Goal: Task Accomplishment & Management: Complete application form

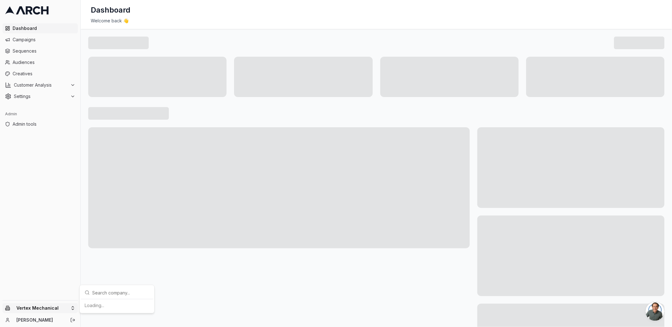
click at [73, 310] on html "Dashboard Campaigns Sequences Audiences Creatives Customer Analysis Settings Ad…" at bounding box center [336, 163] width 672 height 327
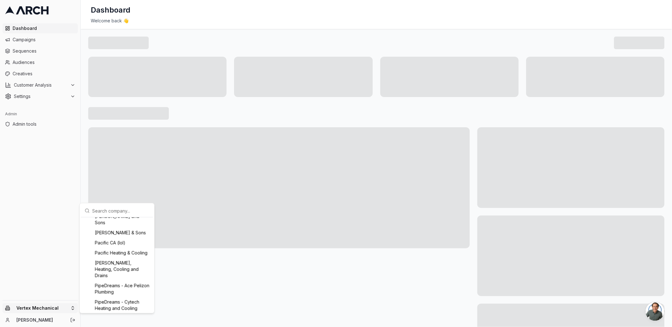
scroll to position [489, 0]
click at [107, 236] on div "IRBIS HVAC" at bounding box center [117, 231] width 70 height 10
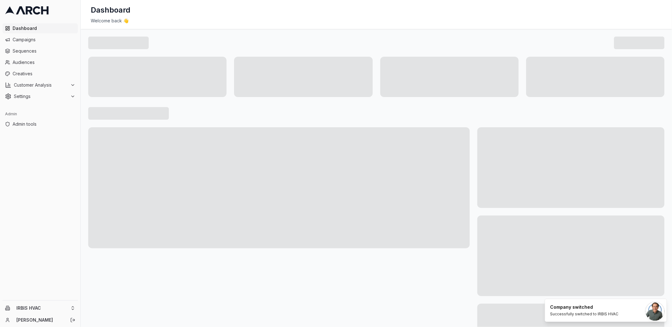
click at [87, 179] on main at bounding box center [376, 210] width 591 height 363
click at [68, 85] on span "Customer Analysis" at bounding box center [41, 85] width 54 height 6
click at [67, 113] on span "Settings" at bounding box center [41, 116] width 54 height 6
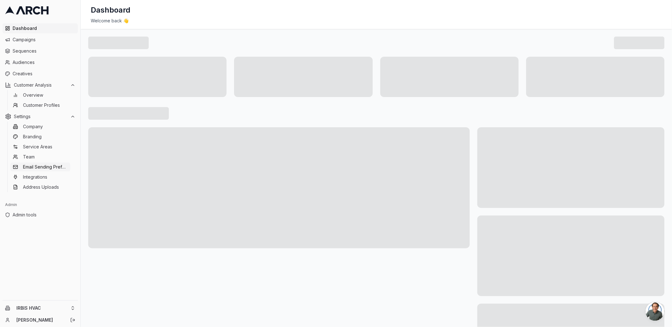
click at [55, 167] on span "Email Sending Preferences" at bounding box center [45, 167] width 45 height 6
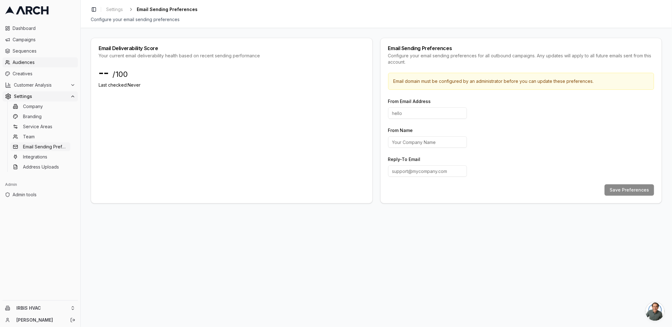
click at [46, 60] on span "Audiences" at bounding box center [44, 62] width 63 height 6
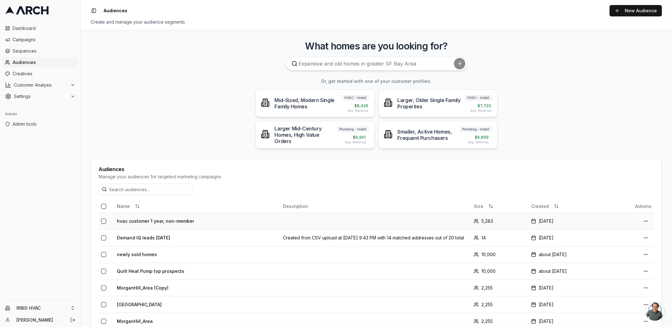
click at [147, 221] on td "hvac customer 1 year, non-member" at bounding box center [197, 221] width 166 height 17
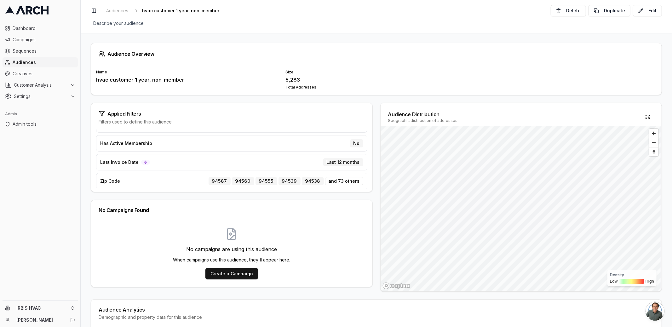
click at [169, 96] on div "Audience Overview Name hvac customer 1 year, non-member Size 5,283 Total Addres…" at bounding box center [376, 180] width 591 height 294
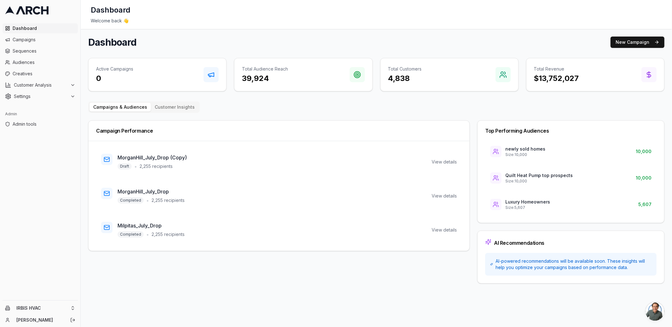
click at [45, 313] on div "IRBIS HVAC Jimmy DeLano" at bounding box center [40, 314] width 80 height 26
click at [50, 308] on html "Dashboard Campaigns Sequences Audiences Creatives Customer Analysis Settings Ad…" at bounding box center [336, 163] width 672 height 327
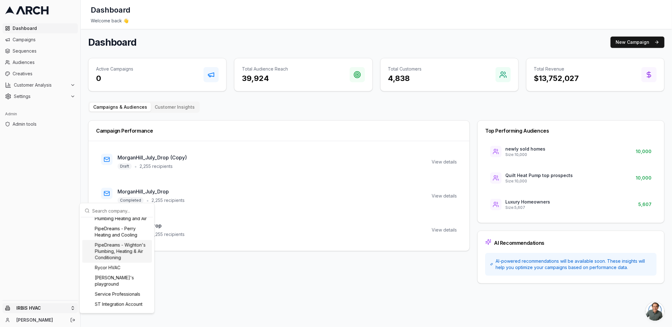
scroll to position [668, 0]
click at [139, 269] on div "[PERSON_NAME]'s playground" at bounding box center [117, 262] width 70 height 16
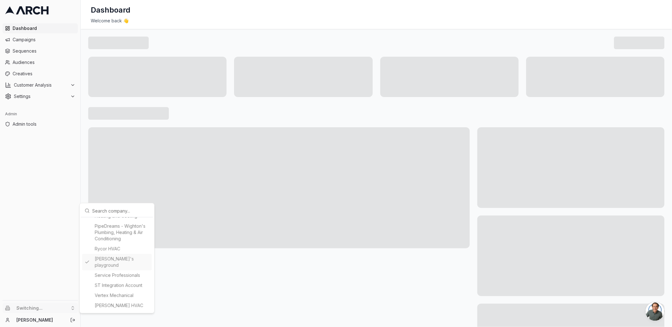
click at [81, 141] on html "Dashboard Campaigns Sequences Audiences Creatives Customer Analysis Settings Ad…" at bounding box center [336, 163] width 672 height 327
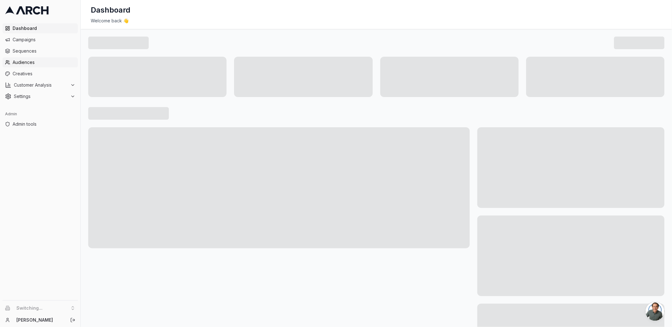
click at [25, 65] on span "Audiences" at bounding box center [44, 62] width 63 height 6
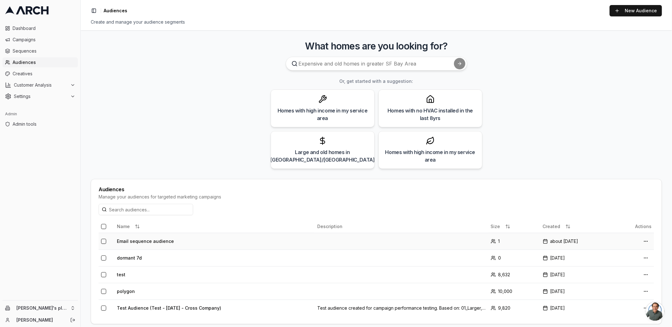
scroll to position [5, 0]
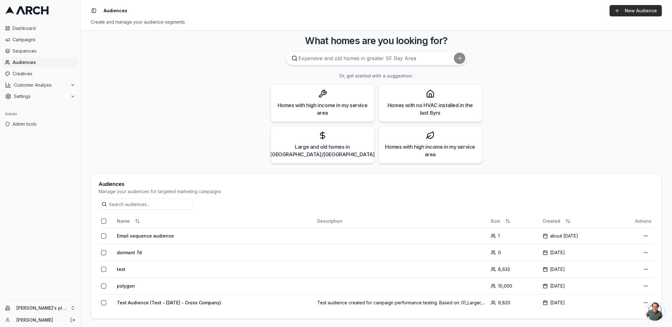
click at [639, 12] on link "New Audience" at bounding box center [636, 10] width 52 height 11
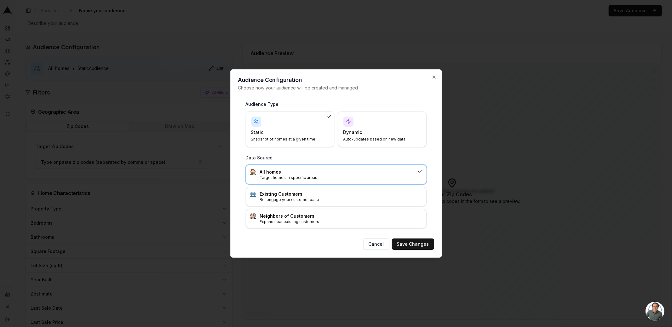
click at [377, 130] on h4 "Dynamic" at bounding box center [378, 132] width 70 height 6
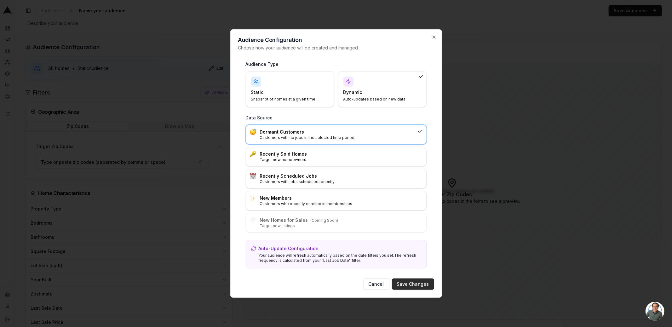
click at [421, 283] on button "Save Changes" at bounding box center [413, 283] width 42 height 11
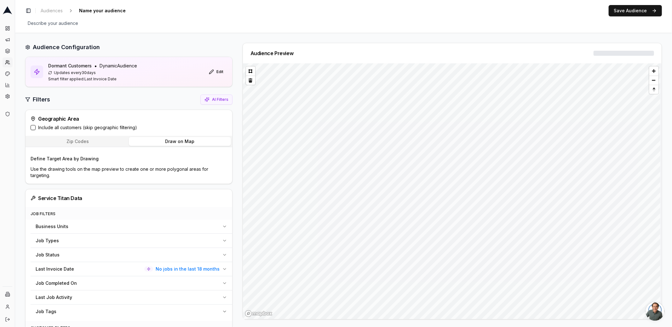
click at [167, 143] on button "Draw on Map" at bounding box center [180, 141] width 102 height 9
click at [250, 72] on div "Generating preview..." at bounding box center [452, 193] width 419 height 251
click at [326, 170] on div "Generating preview..." at bounding box center [452, 193] width 419 height 251
click at [248, 72] on div "Generating preview..." at bounding box center [452, 193] width 419 height 251
click at [249, 75] on button at bounding box center [250, 75] width 9 height 9
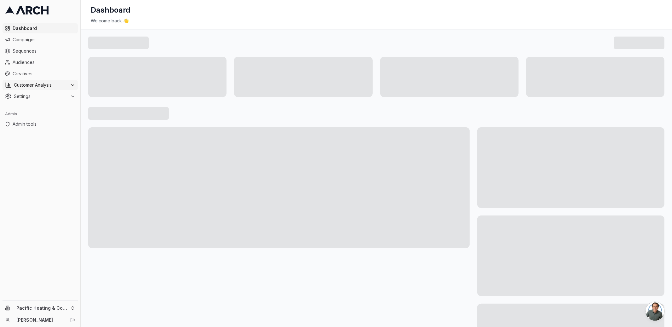
click at [72, 83] on icon at bounding box center [72, 85] width 5 height 5
click at [52, 38] on span "Campaigns" at bounding box center [44, 40] width 63 height 6
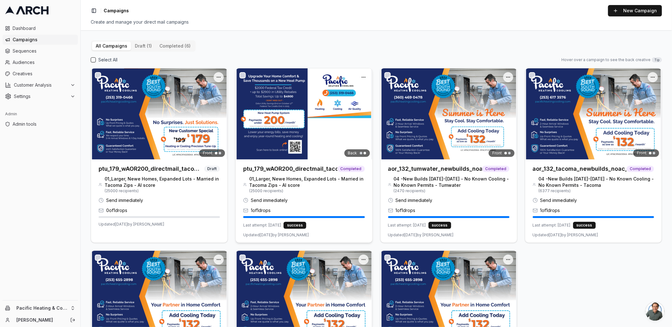
click at [276, 119] on img at bounding box center [304, 113] width 136 height 91
click at [273, 85] on img at bounding box center [304, 113] width 136 height 91
click at [277, 169] on h3 "ptu_179_wAOR200_directmail_tacoma_sept2025" at bounding box center [290, 168] width 94 height 9
click at [290, 92] on img at bounding box center [304, 113] width 136 height 91
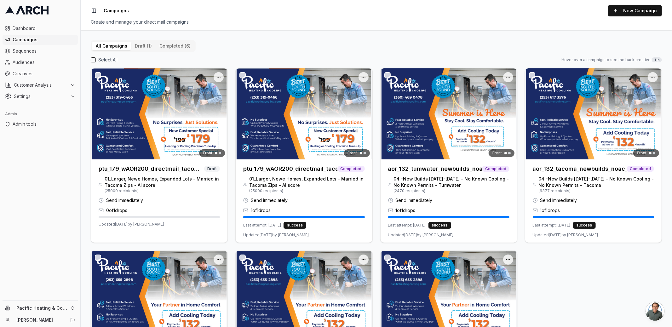
click at [166, 48] on button "completed (6)" at bounding box center [175, 46] width 39 height 9
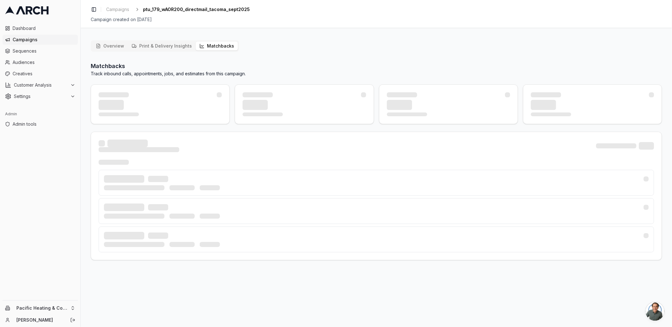
click at [209, 46] on button "Matchbacks" at bounding box center [217, 46] width 42 height 9
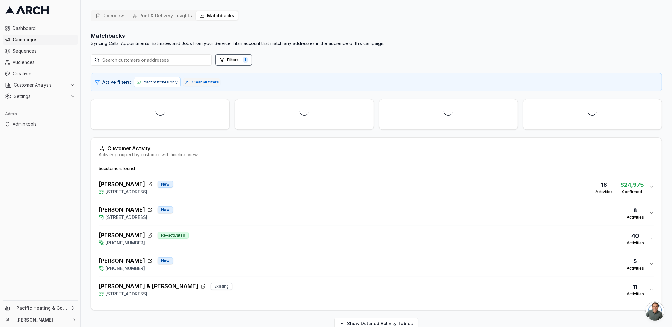
scroll to position [41, 0]
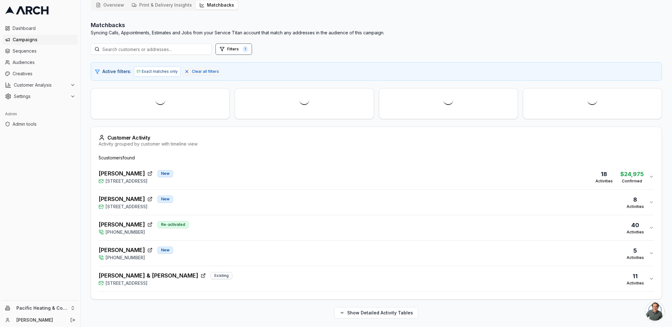
click at [255, 275] on div "Liam & Kristen Shorrock Existing 2040 North Fremont Circle, Tacoma, WA 98406 11…" at bounding box center [374, 278] width 550 height 15
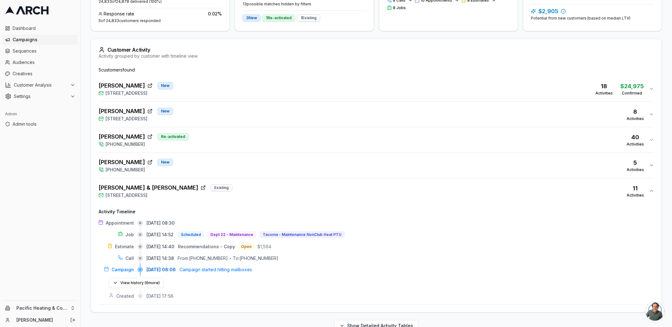
scroll to position [173, 0]
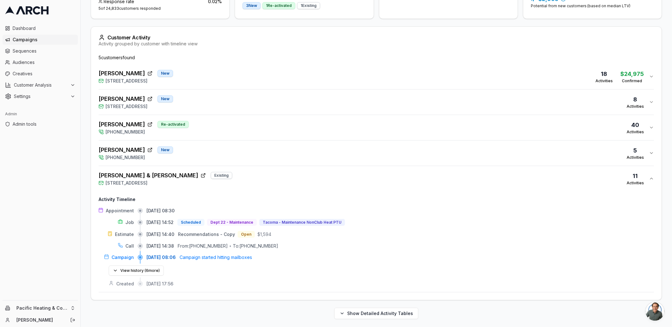
click at [229, 172] on div "Liam & Kristen Shorrock Existing 2040 North Fremont Circle, Tacoma, WA 98406 11…" at bounding box center [374, 178] width 550 height 15
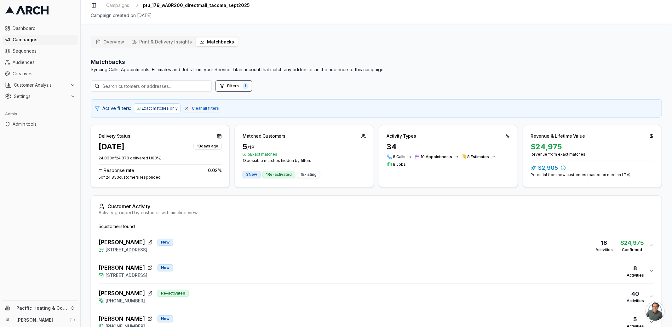
scroll to position [0, 0]
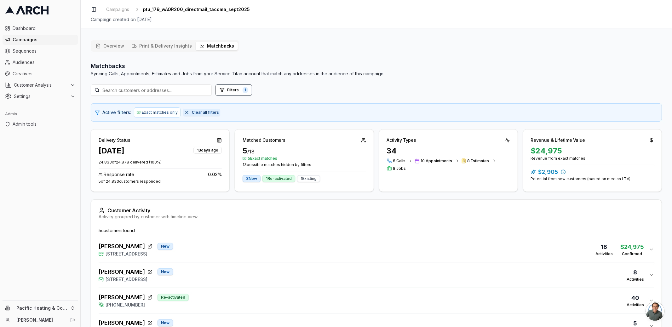
click at [205, 114] on span "Clear all filters" at bounding box center [205, 112] width 27 height 5
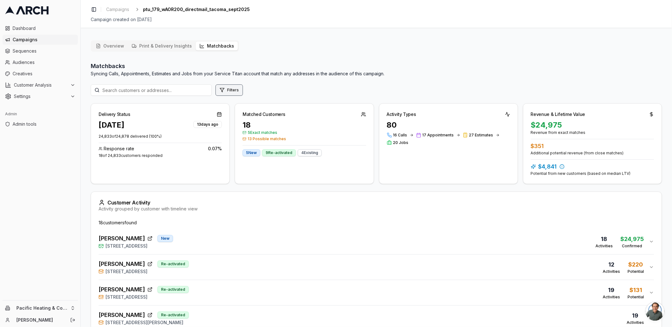
click at [226, 88] on button "Filters" at bounding box center [228, 89] width 27 height 11
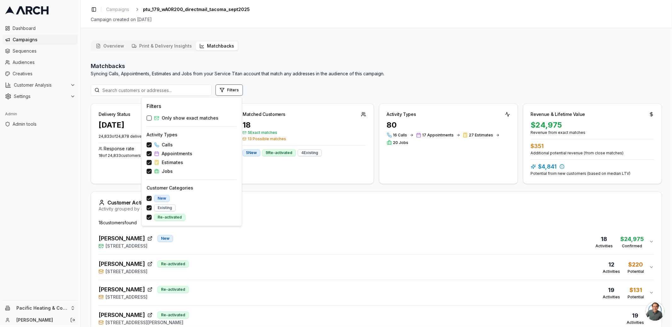
click at [198, 118] on span "Only show exact matches" at bounding box center [190, 118] width 57 height 6
click at [152, 118] on button "Only show exact matches" at bounding box center [148, 118] width 5 height 5
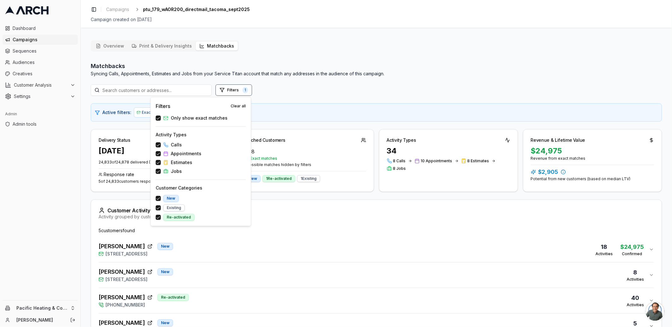
click at [299, 89] on div "Filters 1" at bounding box center [376, 89] width 571 height 11
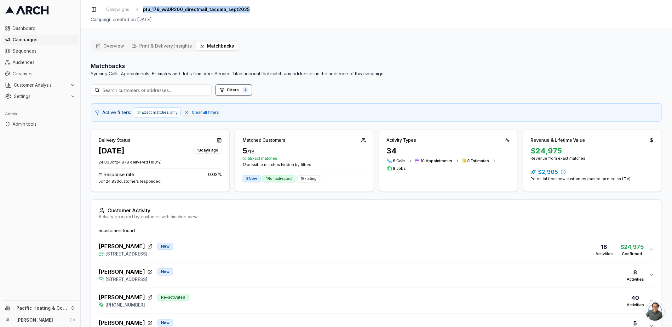
drag, startPoint x: 255, startPoint y: 10, endPoint x: 144, endPoint y: 9, distance: 111.5
click at [144, 9] on div "Toggle Sidebar Campaigns ptu_179_wAOR200_directmail_tacoma_sept2025" at bounding box center [376, 9] width 571 height 9
copy span "ptu_179_wAOR200_directmail_tacoma_sept2025"
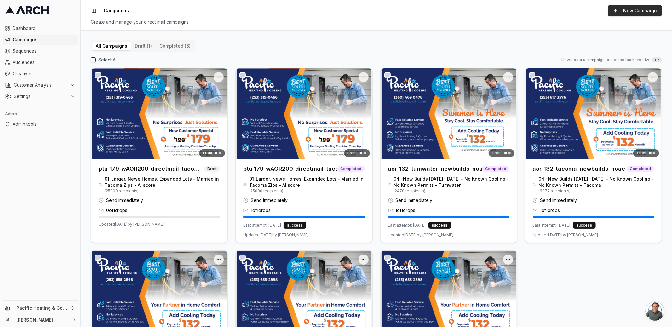
click at [615, 11] on button "New Campaign" at bounding box center [635, 10] width 54 height 11
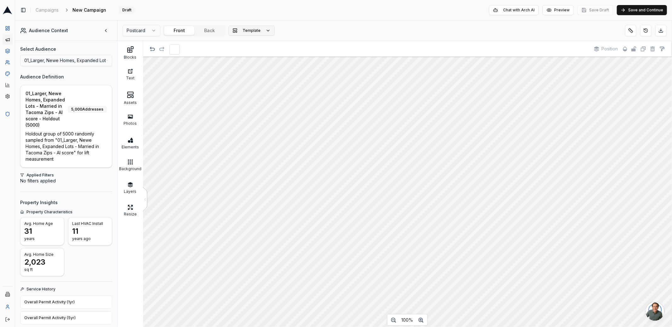
click at [244, 28] on span "Template" at bounding box center [252, 30] width 18 height 5
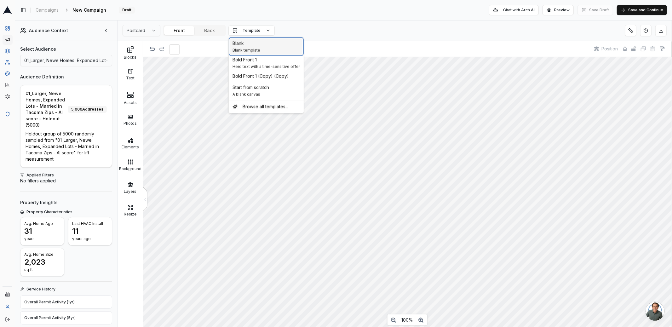
click at [248, 44] on div "Blank" at bounding box center [246, 43] width 28 height 6
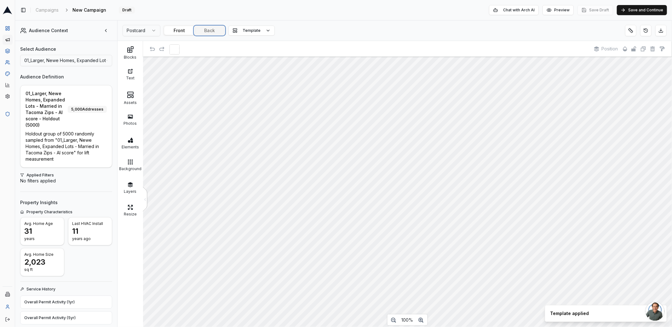
click at [208, 32] on button "Back" at bounding box center [209, 30] width 30 height 9
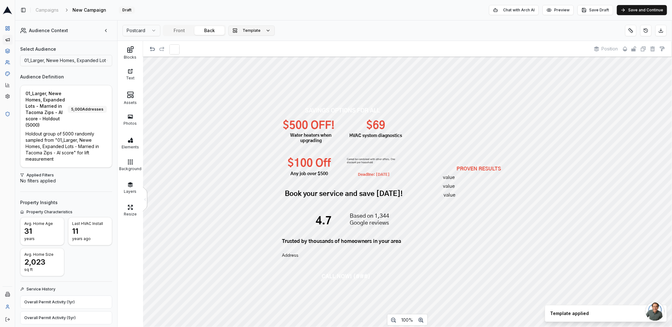
click at [259, 31] on button "Template" at bounding box center [251, 31] width 46 height 10
click at [258, 89] on span "Start from scratch" at bounding box center [250, 87] width 37 height 6
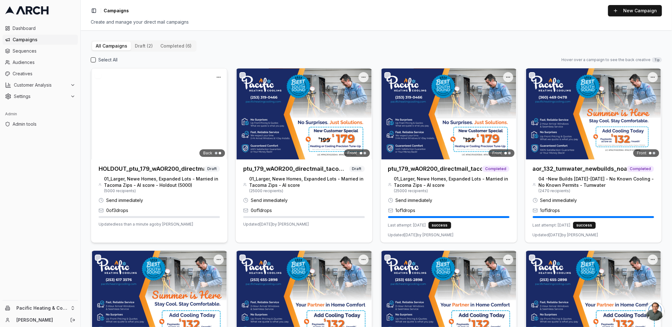
click at [194, 102] on img at bounding box center [159, 113] width 136 height 91
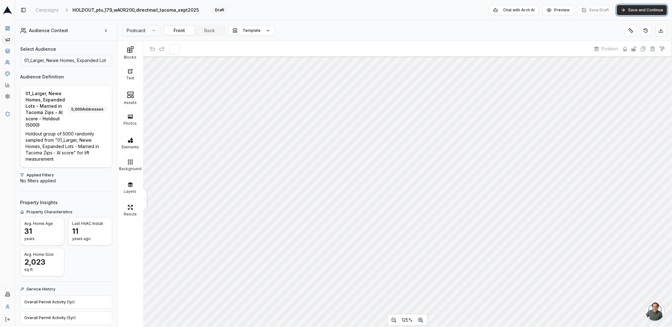
click at [638, 10] on button "Save and Continue" at bounding box center [642, 10] width 50 height 10
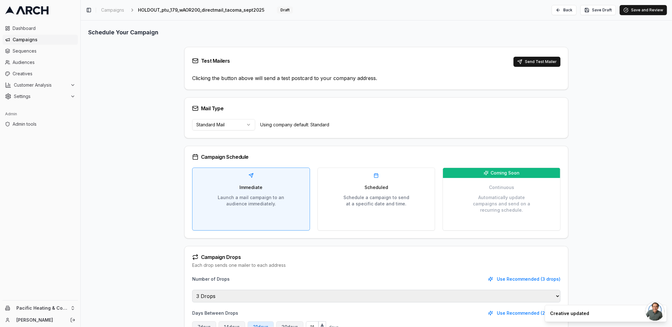
scroll to position [19, 0]
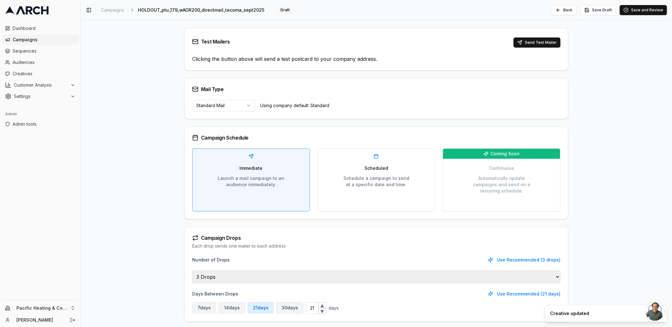
click at [296, 274] on select "1 Drop 2 Drops 3 Drops 4 Drops 5 Drops Infinite Drops" at bounding box center [376, 277] width 368 height 13
select select "1"
click at [192, 283] on select "1 Drop 2 Drops 3 Drops 4 Drops 5 Drops Infinite Drops" at bounding box center [376, 277] width 368 height 13
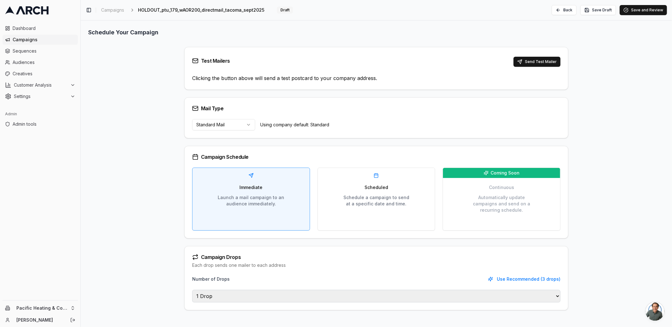
click at [598, 47] on div "Schedule Your Campaign Test Mailers Send Test Mailer Clicking the button above …" at bounding box center [376, 168] width 591 height 297
click at [597, 11] on button "Save Draft" at bounding box center [598, 10] width 36 height 10
click at [37, 40] on span "Campaigns" at bounding box center [44, 40] width 63 height 6
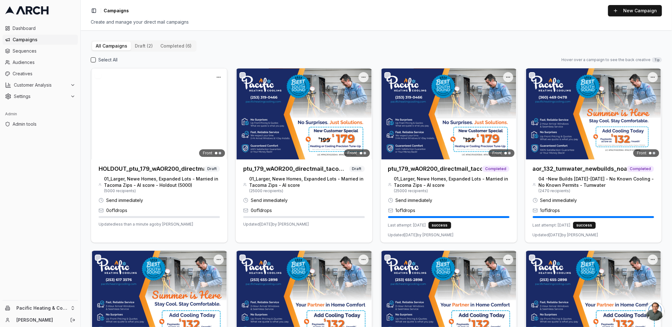
click at [408, 43] on div "All Campaigns draft (2) completed (6) Select All Hover over a campaign to see t…" at bounding box center [376, 232] width 571 height 385
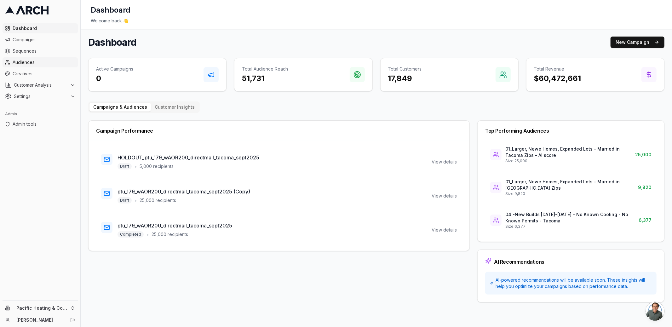
click at [47, 62] on span "Audiences" at bounding box center [44, 62] width 63 height 6
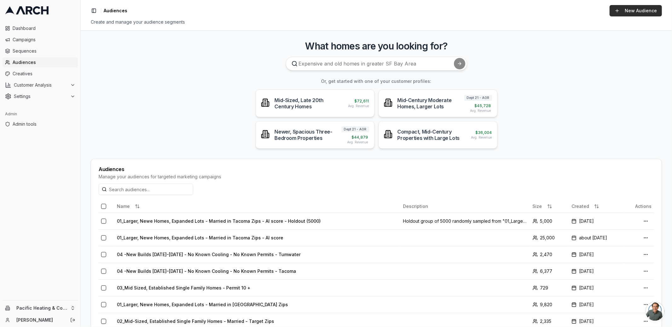
click at [627, 10] on link "New Audience" at bounding box center [636, 10] width 52 height 11
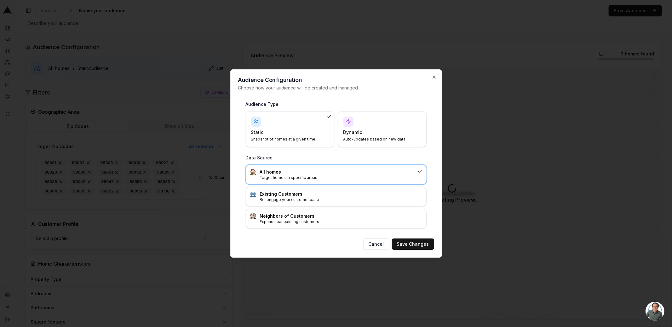
click at [381, 123] on div "Dynamic Auto-updates based on new data" at bounding box center [382, 129] width 78 height 25
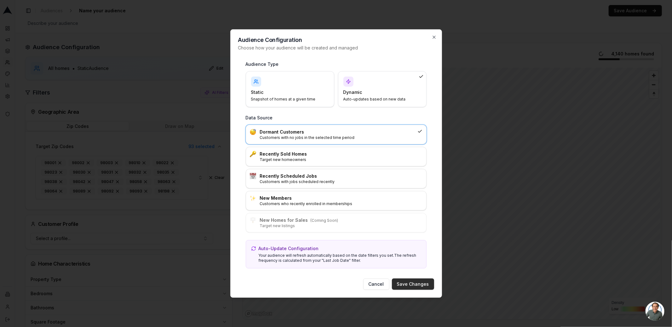
click at [412, 280] on button "Save Changes" at bounding box center [413, 283] width 42 height 11
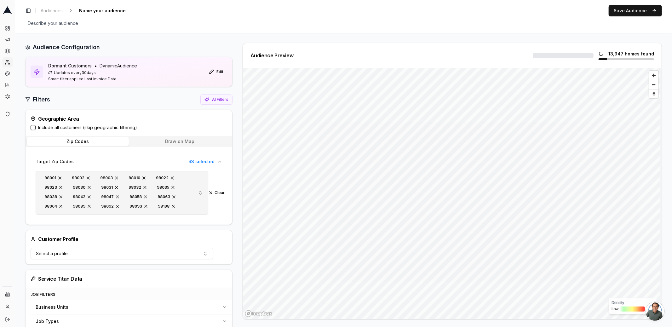
click at [60, 177] on span "button" at bounding box center [59, 177] width 5 height 5
click at [60, 177] on span "button" at bounding box center [60, 177] width 5 height 5
click at [86, 177] on span "button" at bounding box center [88, 177] width 5 height 5
click at [60, 177] on span "button" at bounding box center [60, 177] width 5 height 5
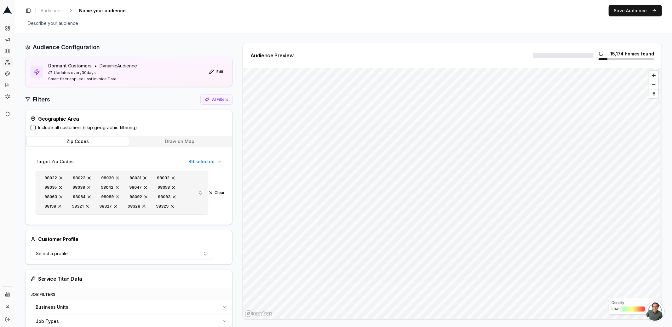
click at [87, 177] on span "button" at bounding box center [89, 177] width 5 height 5
click at [60, 177] on span "button" at bounding box center [60, 177] width 5 height 5
click at [86, 177] on span "button" at bounding box center [88, 177] width 5 height 5
click at [60, 177] on span "button" at bounding box center [60, 177] width 5 height 5
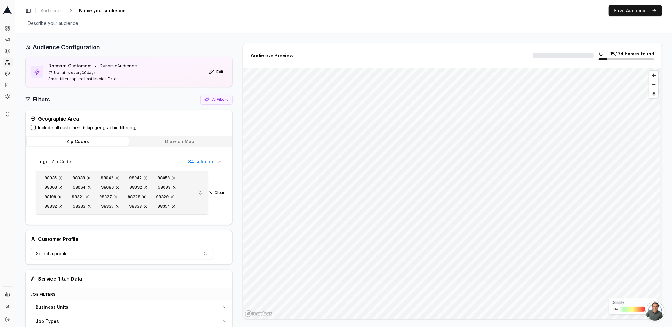
click at [86, 177] on span "button" at bounding box center [88, 177] width 5 height 5
click at [60, 177] on span "button" at bounding box center [60, 177] width 5 height 5
click at [87, 177] on span "button" at bounding box center [89, 177] width 5 height 5
click at [60, 177] on span "button" at bounding box center [60, 177] width 5 height 5
click at [86, 177] on span "button" at bounding box center [88, 177] width 5 height 5
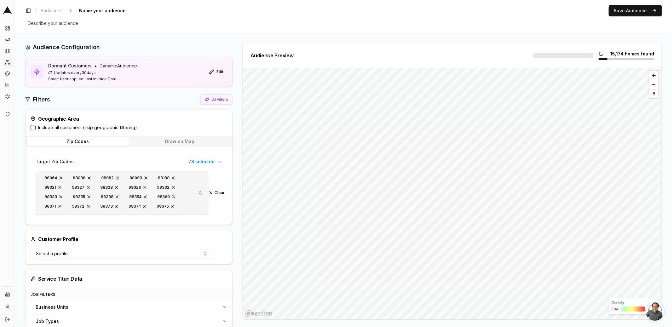
click at [60, 177] on span "button" at bounding box center [60, 177] width 5 height 5
click at [87, 177] on span "button" at bounding box center [89, 177] width 5 height 5
click at [60, 177] on span "button" at bounding box center [60, 177] width 5 height 5
click at [86, 177] on span "button" at bounding box center [88, 177] width 5 height 5
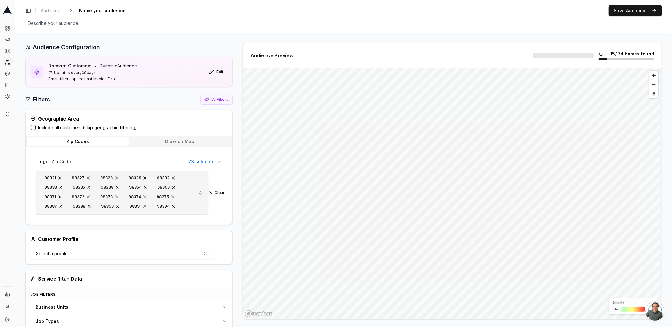
click at [60, 177] on span "button" at bounding box center [59, 177] width 5 height 5
click at [86, 177] on span "button" at bounding box center [88, 177] width 5 height 5
click at [60, 177] on span "button" at bounding box center [60, 177] width 5 height 5
click at [87, 177] on span "button" at bounding box center [89, 177] width 5 height 5
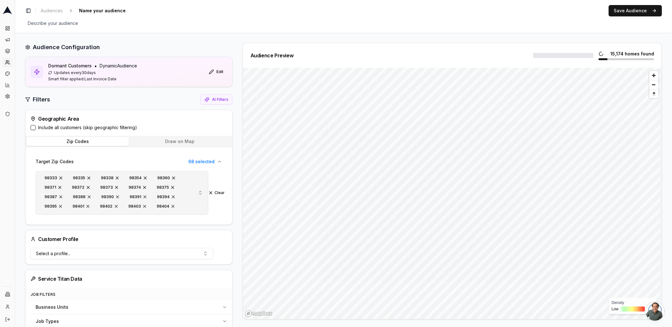
click at [60, 177] on span "button" at bounding box center [60, 177] width 5 height 5
click at [86, 177] on span "button" at bounding box center [88, 177] width 5 height 5
click at [60, 177] on span "button" at bounding box center [60, 177] width 5 height 5
click at [86, 177] on span "button" at bounding box center [88, 177] width 5 height 5
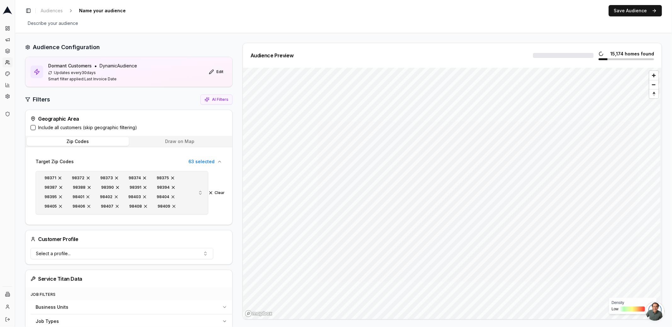
click at [60, 177] on span "button" at bounding box center [59, 177] width 5 height 5
click at [86, 177] on span "button" at bounding box center [88, 177] width 5 height 5
click at [60, 177] on span "button" at bounding box center [60, 177] width 5 height 5
click at [86, 177] on span "button" at bounding box center [88, 177] width 5 height 5
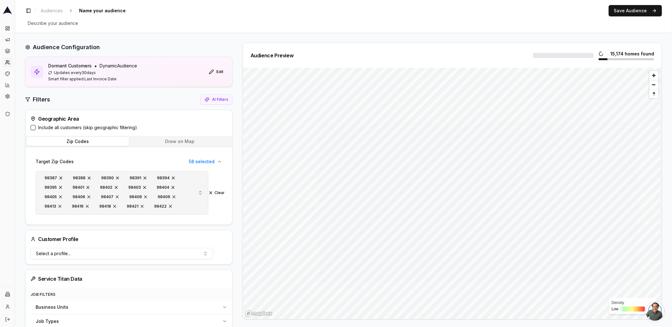
click at [60, 177] on span "button" at bounding box center [60, 177] width 5 height 5
click at [87, 177] on span "button" at bounding box center [89, 177] width 5 height 5
click at [60, 177] on span "button" at bounding box center [60, 177] width 5 height 5
click at [60, 177] on span "button" at bounding box center [59, 177] width 5 height 5
click at [86, 177] on span "button" at bounding box center [88, 177] width 5 height 5
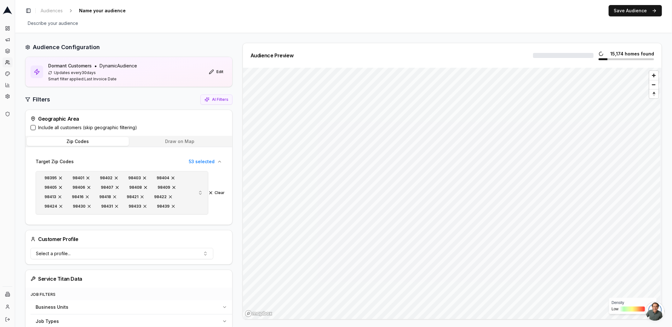
click at [60, 177] on span "button" at bounding box center [60, 177] width 5 height 5
click at [60, 177] on span "button" at bounding box center [59, 177] width 5 height 5
click at [86, 177] on span "button" at bounding box center [88, 177] width 5 height 5
click at [60, 177] on span "button" at bounding box center [60, 177] width 5 height 5
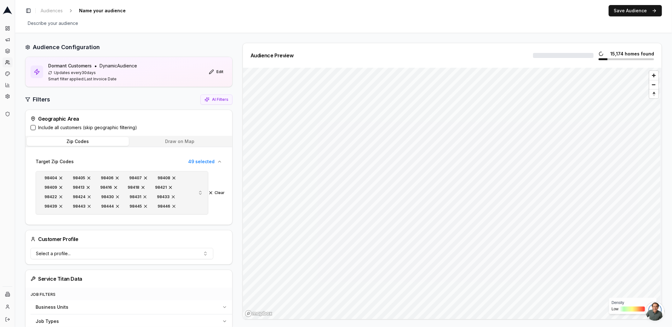
click at [86, 177] on span "button" at bounding box center [88, 177] width 5 height 5
click at [60, 177] on span "button" at bounding box center [60, 177] width 5 height 5
click at [87, 177] on span "button" at bounding box center [89, 177] width 5 height 5
click at [212, 192] on button "Clear" at bounding box center [216, 192] width 16 height 5
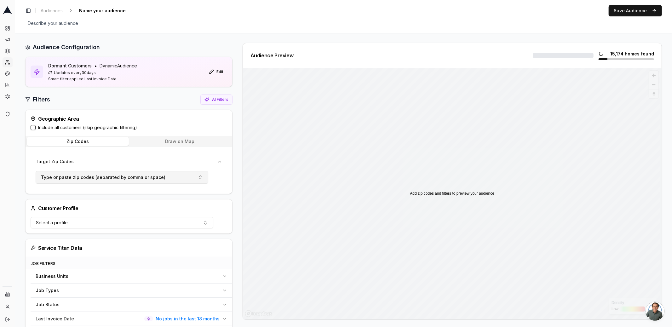
click at [125, 181] on button "Type or paste zip codes (separated by comma or space)" at bounding box center [122, 177] width 173 height 13
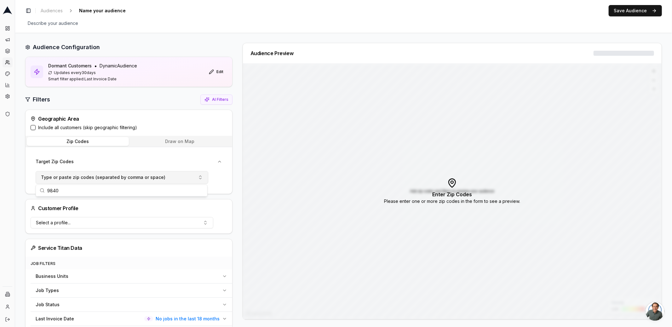
type input "98402"
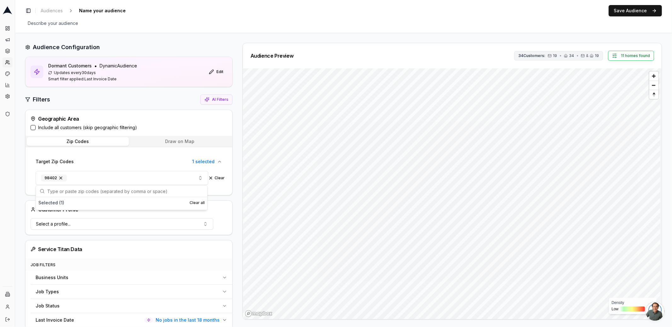
click at [549, 55] on icon "button" at bounding box center [550, 56] width 4 height 4
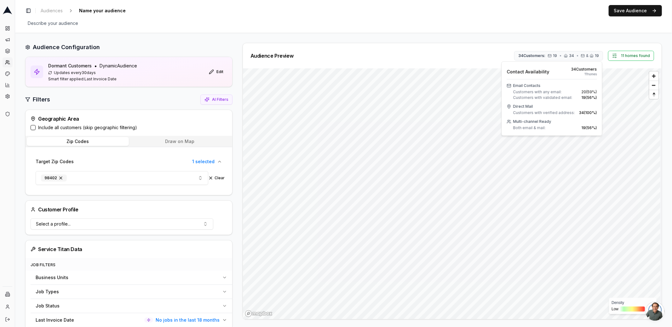
click at [585, 69] on span "34 Customer s" at bounding box center [584, 69] width 26 height 5
click at [535, 71] on span "Contact Availability" at bounding box center [528, 72] width 43 height 6
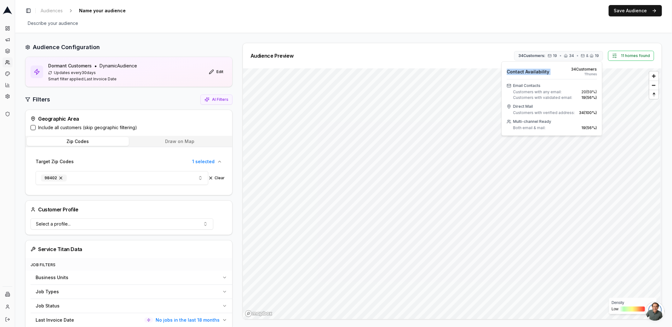
click at [535, 71] on span "Contact Availability" at bounding box center [528, 72] width 43 height 6
click at [525, 71] on span "Contact Availability" at bounding box center [528, 72] width 43 height 6
click at [524, 71] on span "Contact Availability" at bounding box center [528, 72] width 43 height 6
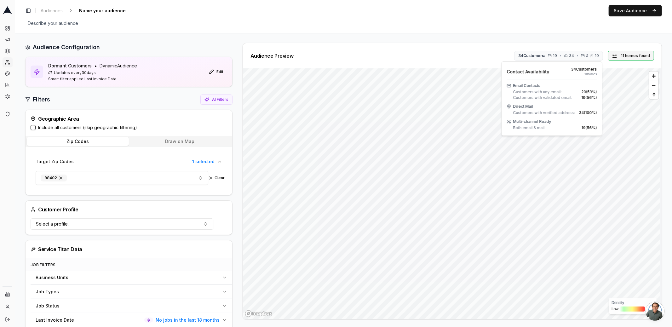
click at [633, 52] on button "11 homes found" at bounding box center [631, 56] width 46 height 10
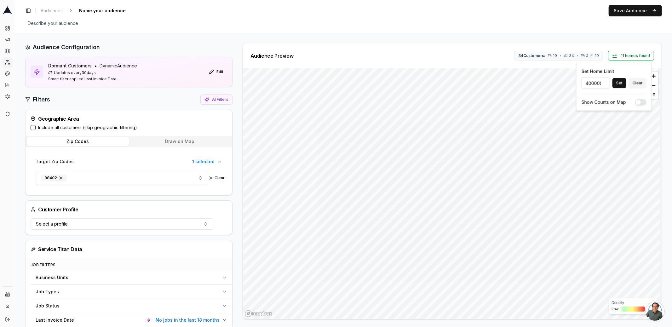
click at [548, 49] on div "Audience Preview 34 Customers: 19 • 34 • & 19 11 homes found" at bounding box center [452, 55] width 419 height 25
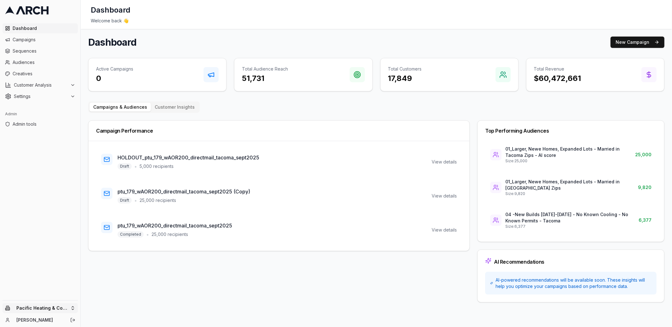
click at [66, 306] on html "Dashboard Campaigns Sequences Audiences Creatives Customer Analysis Settings Ad…" at bounding box center [336, 163] width 672 height 327
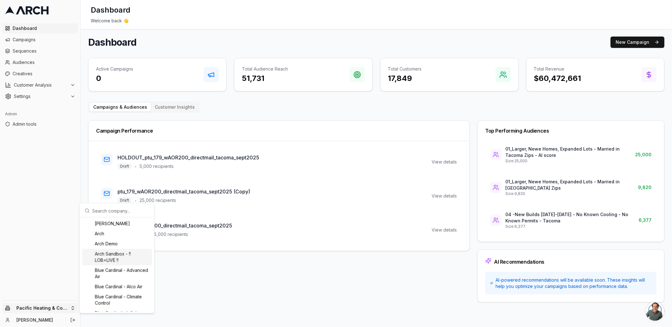
scroll to position [5, 0]
click at [108, 219] on div "Albert Nahman" at bounding box center [117, 219] width 70 height 10
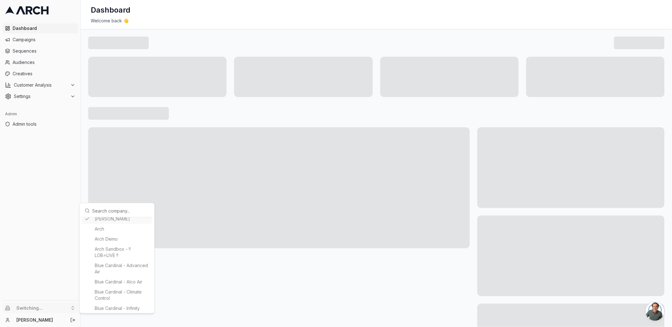
click at [83, 160] on html "Dashboard Campaigns Sequences Audiences Creatives Customer Analysis Settings Ad…" at bounding box center [336, 163] width 672 height 327
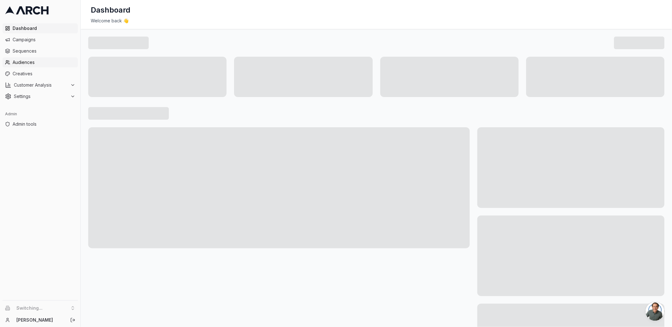
click at [54, 62] on span "Audiences" at bounding box center [44, 62] width 63 height 6
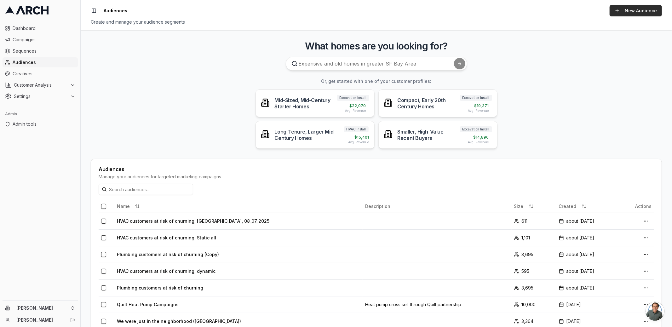
click at [624, 11] on link "New Audience" at bounding box center [636, 10] width 52 height 11
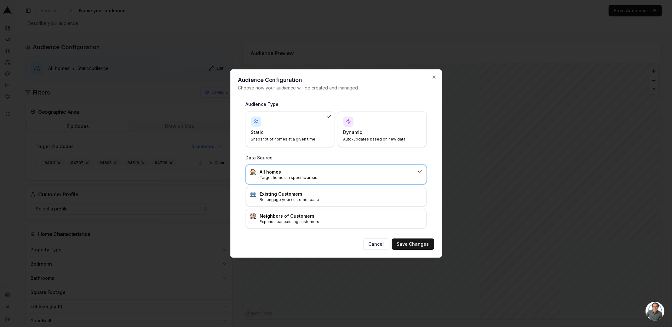
click at [392, 127] on div "Dynamic Auto-updates based on new data" at bounding box center [382, 129] width 78 height 25
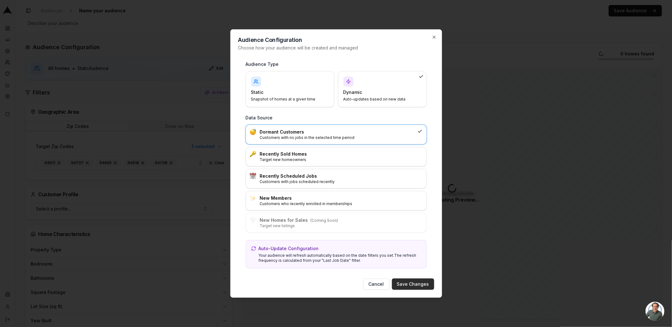
click at [415, 280] on button "Save Changes" at bounding box center [413, 283] width 42 height 11
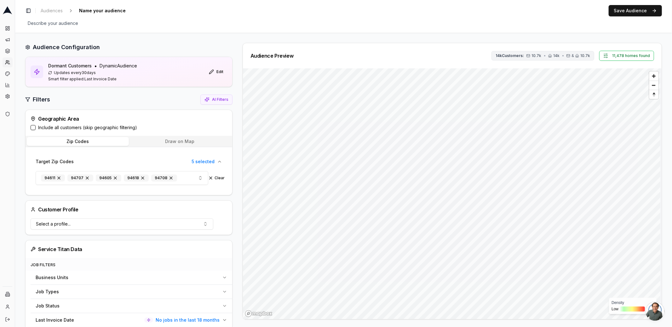
click at [554, 55] on span "14k" at bounding box center [556, 55] width 6 height 5
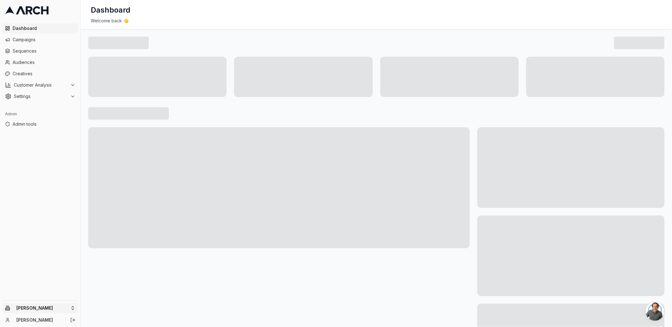
click at [71, 308] on html "Dashboard Campaigns Sequences Audiences Creatives Customer Analysis Settings Ad…" at bounding box center [336, 163] width 672 height 327
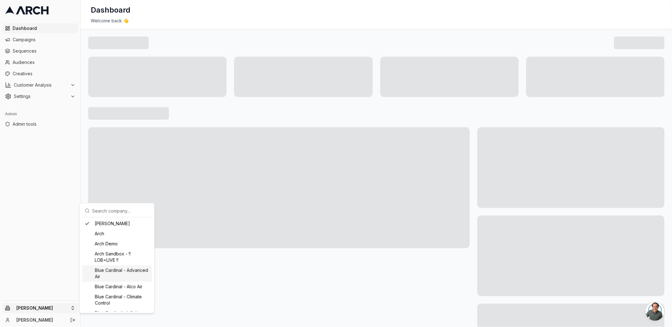
scroll to position [668, 0]
click at [112, 261] on div "[PERSON_NAME]'s playground" at bounding box center [117, 262] width 70 height 16
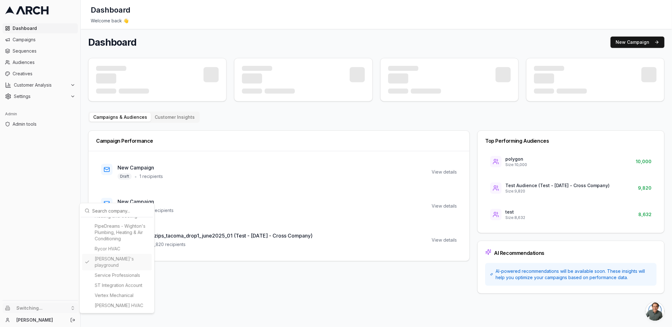
click at [84, 145] on html "Dashboard Campaigns Sequences Audiences Creatives Customer Analysis Settings Ad…" at bounding box center [336, 163] width 672 height 327
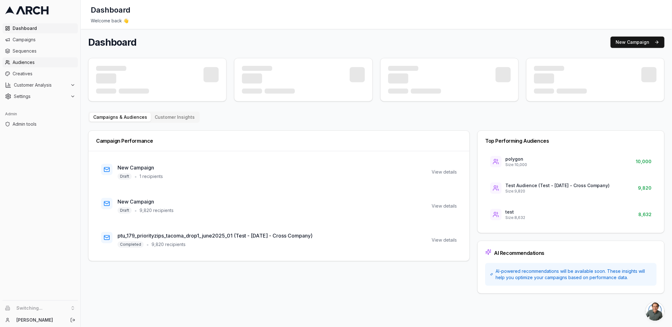
click at [49, 63] on span "Audiences" at bounding box center [44, 62] width 63 height 6
